Goal: Task Accomplishment & Management: Use online tool/utility

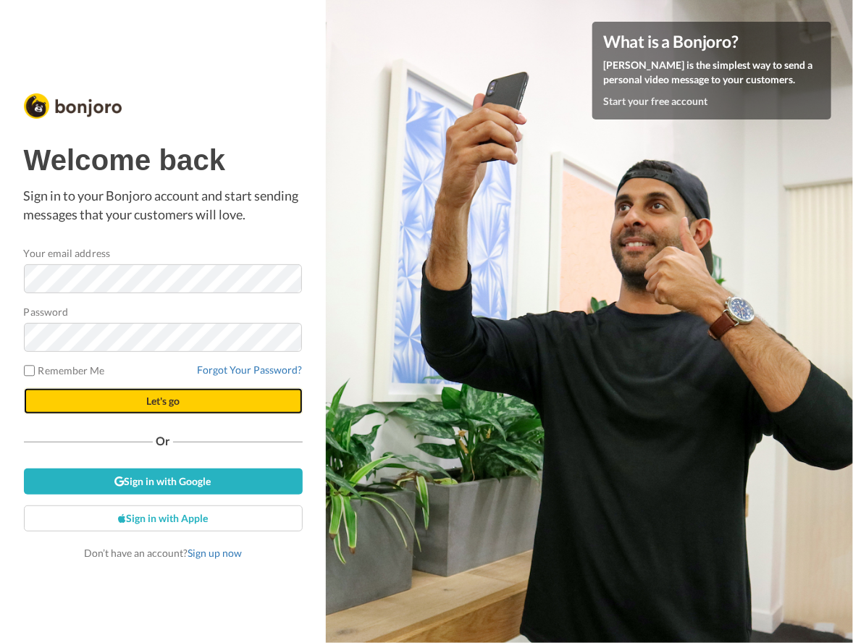
click at [179, 398] on span "Let's go" at bounding box center [162, 400] width 33 height 12
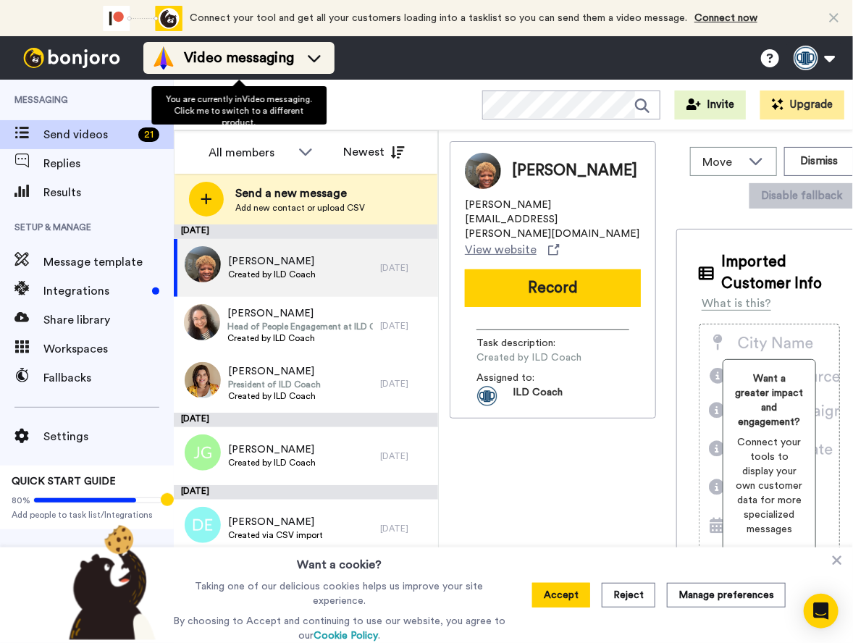
click at [318, 57] on icon at bounding box center [314, 58] width 13 height 7
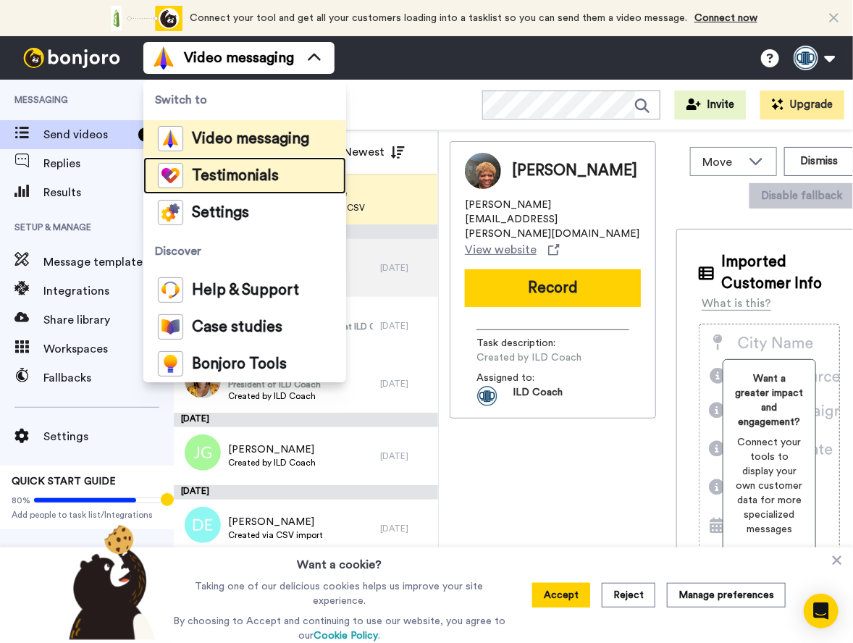
click at [275, 172] on span "Testimonials" at bounding box center [235, 176] width 87 height 14
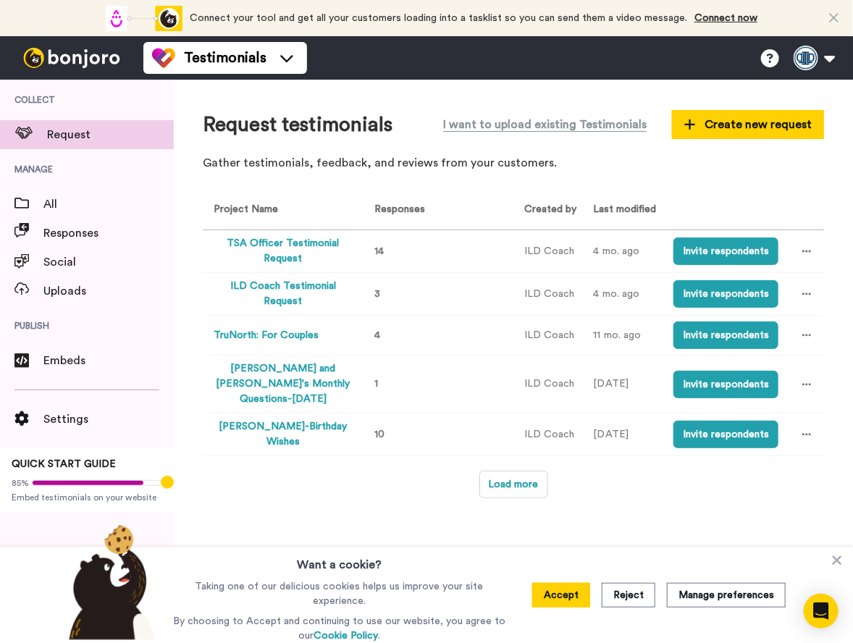
click at [297, 240] on button "TSA Officer Testimonial Request" at bounding box center [282, 251] width 139 height 30
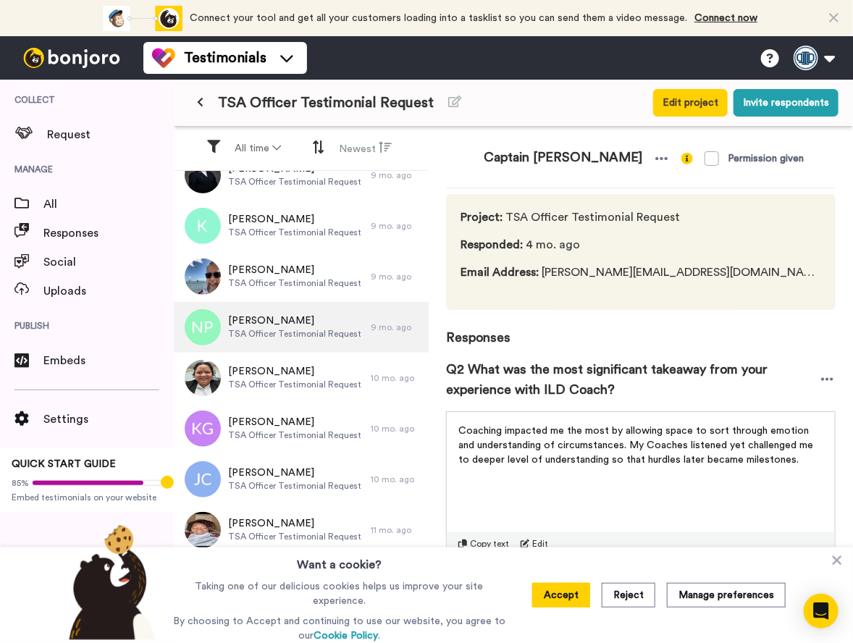
scroll to position [243, 0]
